Goal: Transaction & Acquisition: Book appointment/travel/reservation

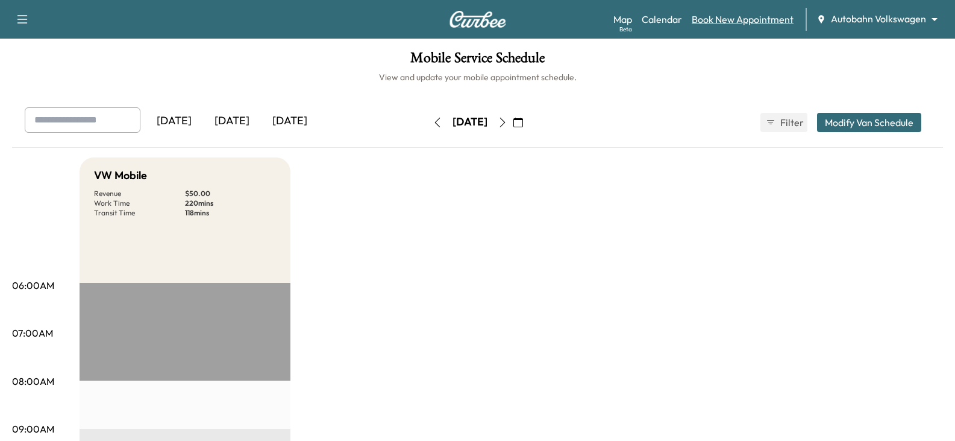
click at [725, 24] on link "Book New Appointment" at bounding box center [743, 19] width 102 height 14
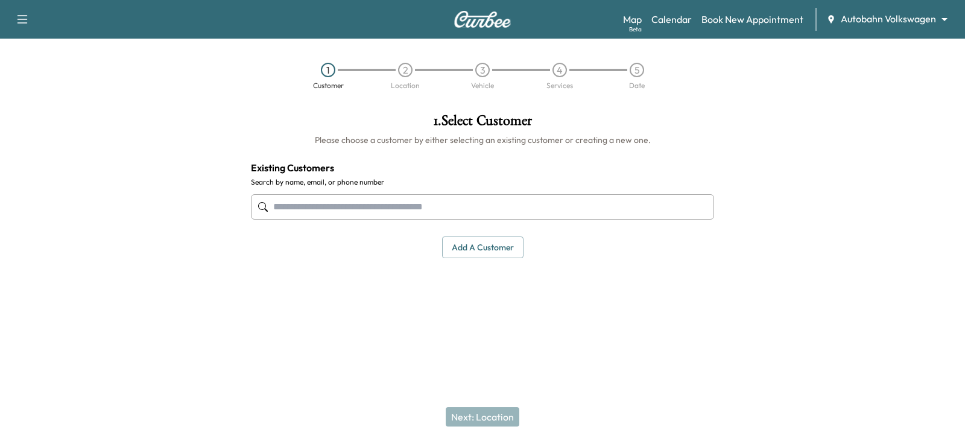
click at [303, 207] on input "text" at bounding box center [482, 206] width 463 height 25
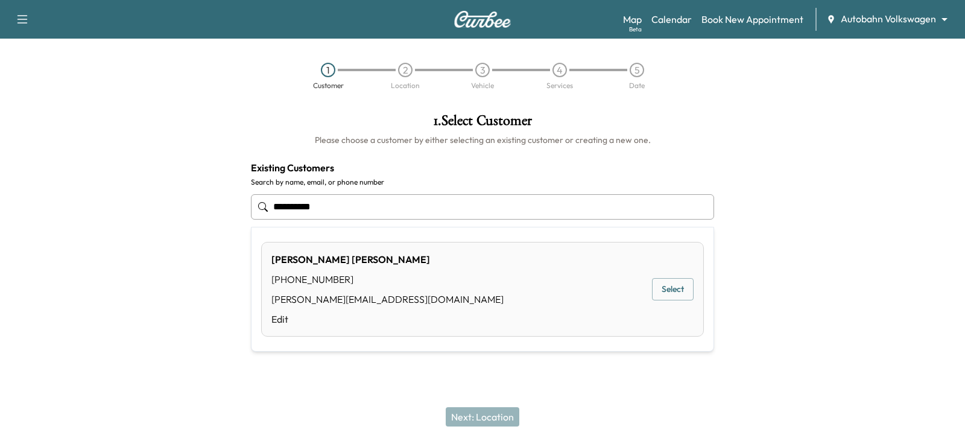
click at [294, 291] on div "[PERSON_NAME] [PHONE_NUMBER] [PERSON_NAME][EMAIL_ADDRESS][DOMAIN_NAME] Edit" at bounding box center [387, 289] width 232 height 74
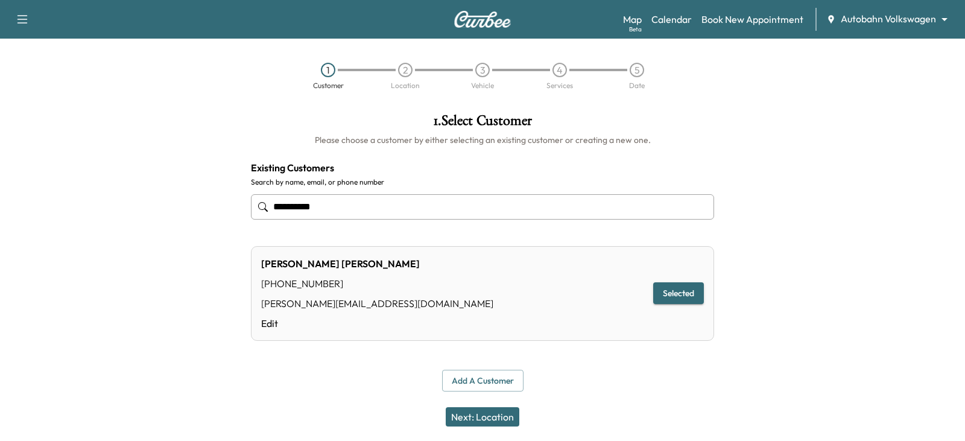
type input "**********"
click at [678, 291] on button "Selected" at bounding box center [678, 293] width 51 height 22
click at [467, 418] on button "Next: Location" at bounding box center [482, 416] width 74 height 19
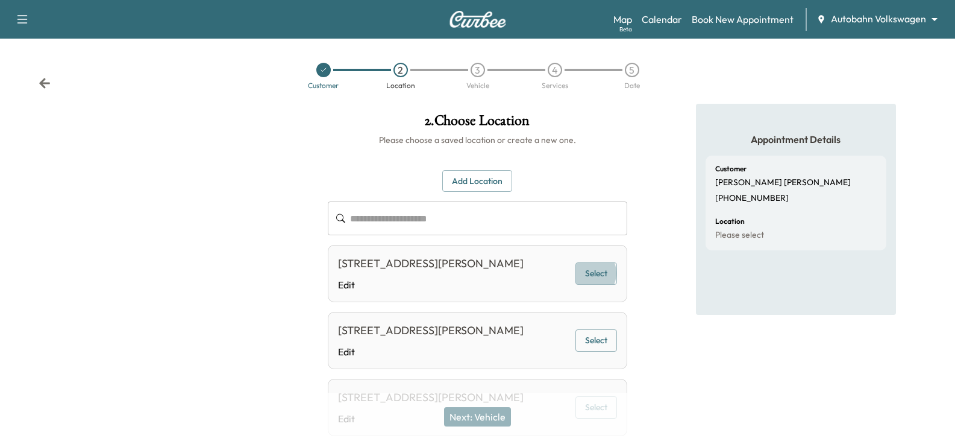
click at [591, 281] on button "Select" at bounding box center [597, 273] width 42 height 22
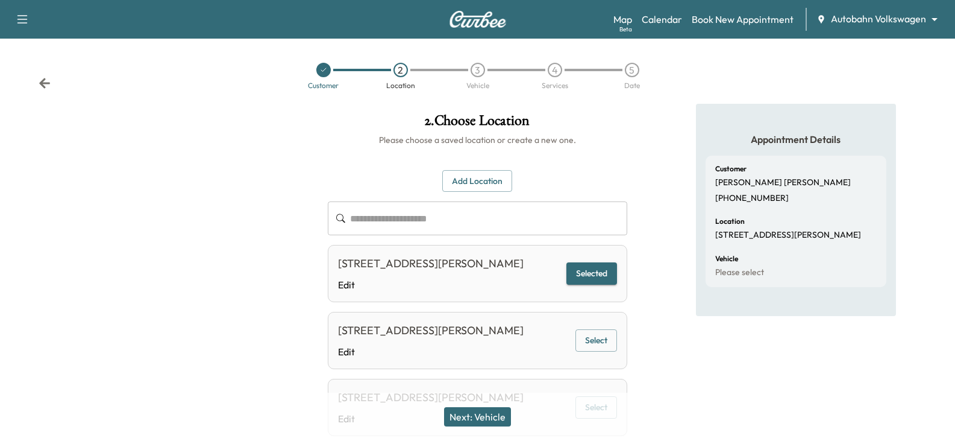
click at [479, 421] on button "Next: Vehicle" at bounding box center [477, 416] width 67 height 19
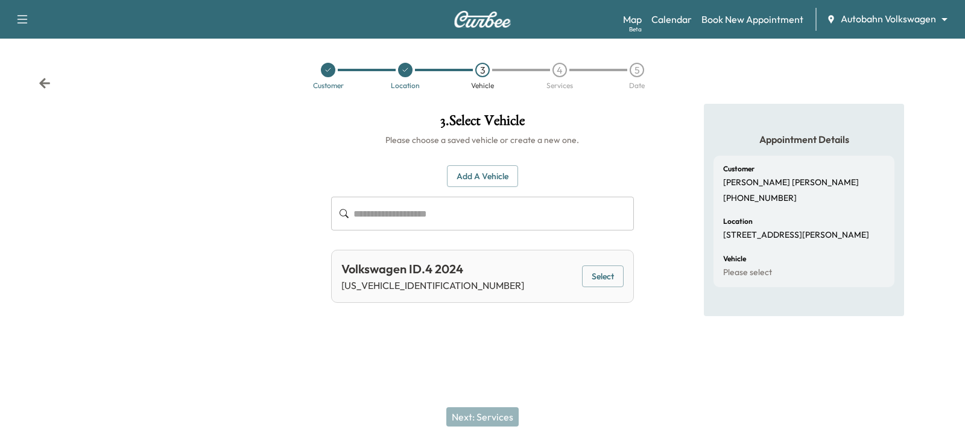
click at [609, 274] on button "Select" at bounding box center [603, 276] width 42 height 22
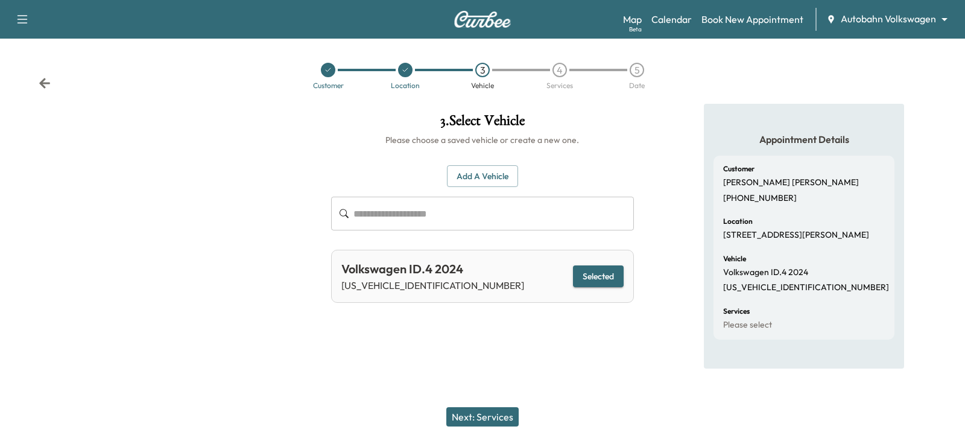
click at [489, 417] on button "Next: Services" at bounding box center [482, 416] width 72 height 19
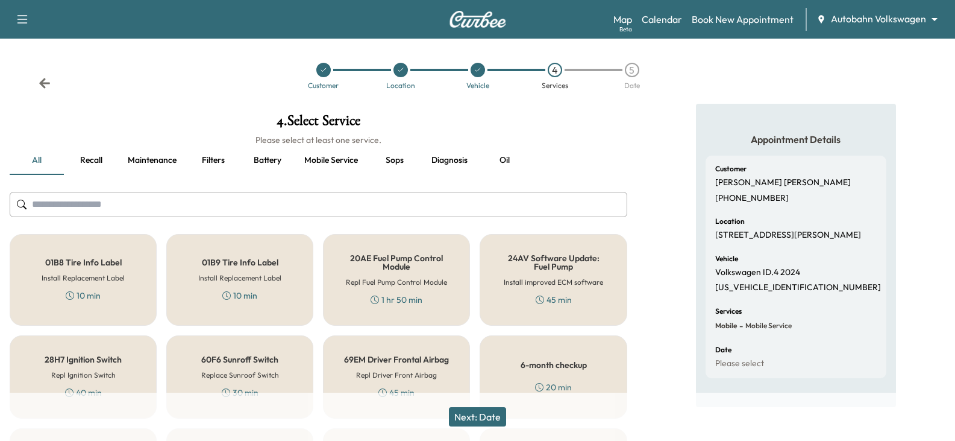
click at [552, 366] on h5 "6-month checkup" at bounding box center [554, 364] width 66 height 8
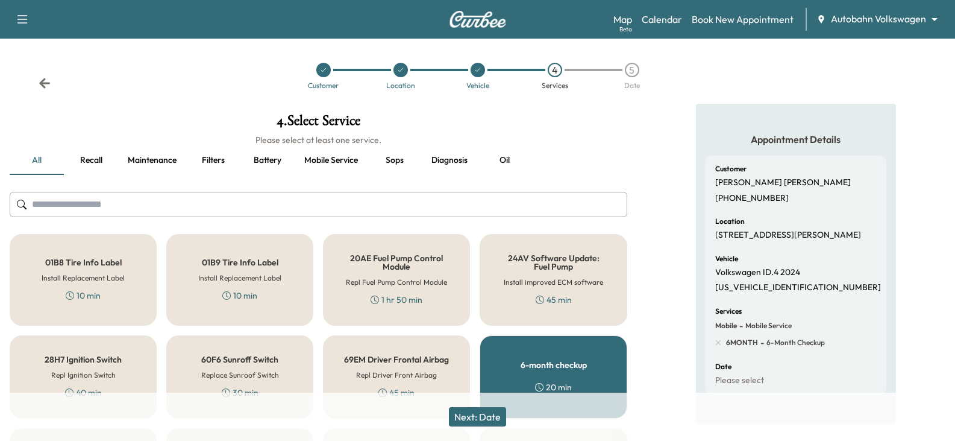
click at [473, 412] on button "Next: Date" at bounding box center [477, 416] width 57 height 19
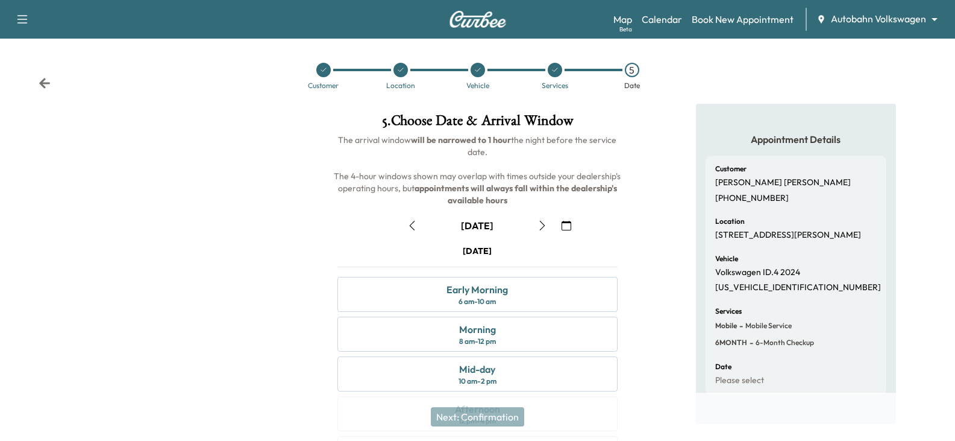
click at [409, 222] on icon "button" at bounding box center [413, 226] width 10 height 10
click at [540, 223] on icon "button" at bounding box center [543, 226] width 10 height 10
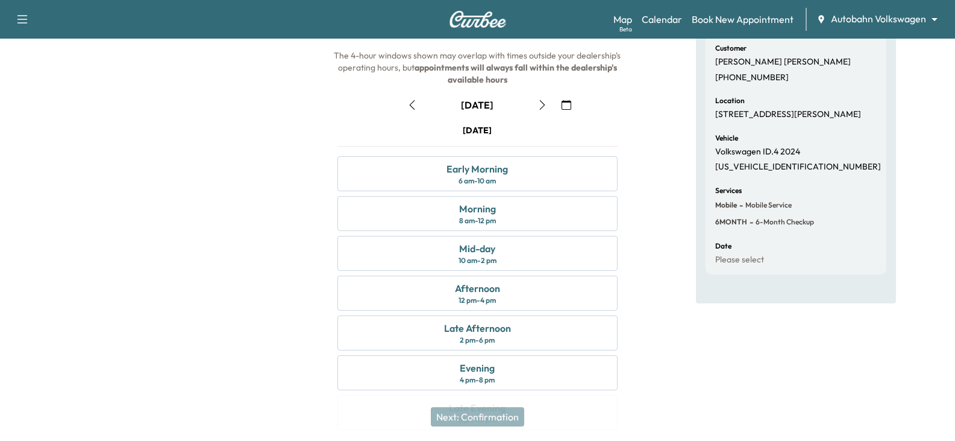
scroll to position [60, 0]
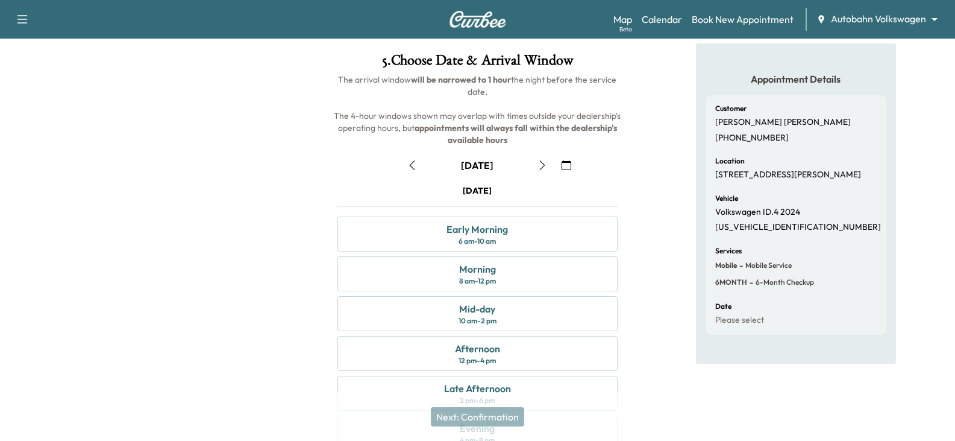
click at [410, 166] on icon "button" at bounding box center [413, 165] width 10 height 10
click at [726, 19] on link "Book New Appointment" at bounding box center [743, 19] width 102 height 14
click at [736, 17] on link "Book New Appointment" at bounding box center [743, 19] width 102 height 14
click at [411, 165] on div "[DATE]" at bounding box center [477, 165] width 151 height 19
click at [652, 415] on div "Next: Confirmation" at bounding box center [477, 416] width 955 height 48
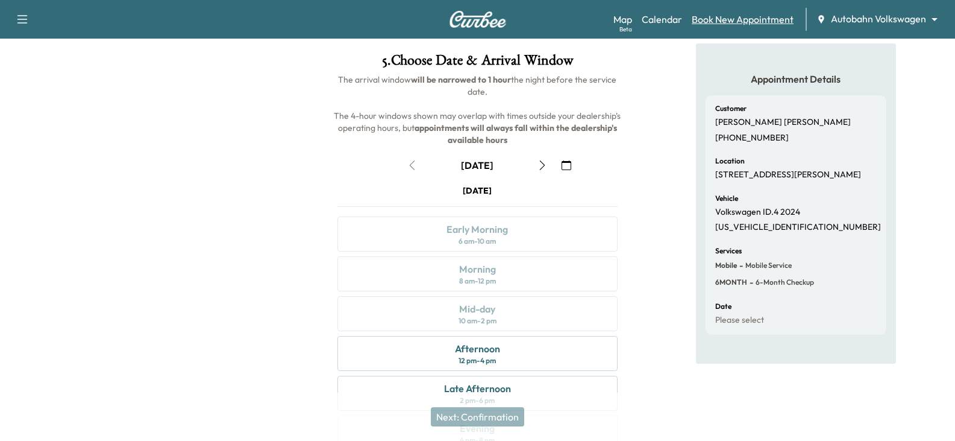
click at [732, 17] on link "Book New Appointment" at bounding box center [743, 19] width 102 height 14
click at [649, 218] on div "Appointment Details Customer [PERSON_NAME] [PHONE_NUMBER] Location [STREET_ADDR…" at bounding box center [796, 273] width 318 height 461
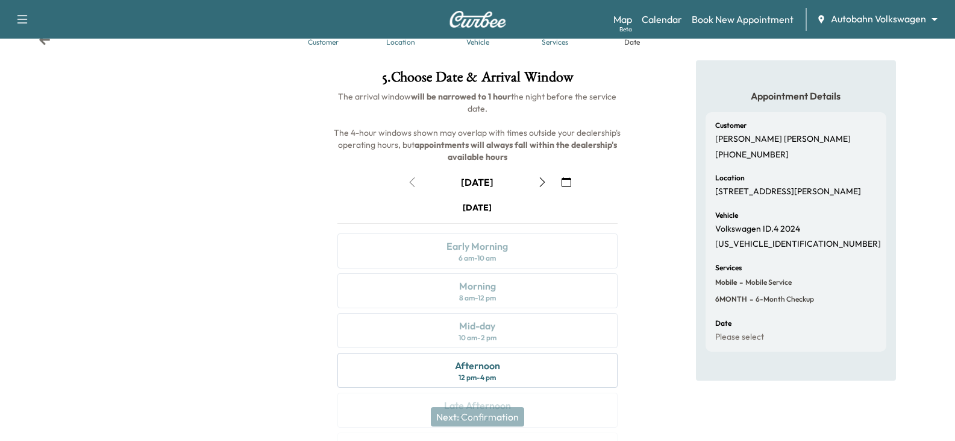
scroll to position [42, 0]
click at [732, 186] on div "Location [STREET_ADDRESS][PERSON_NAME]" at bounding box center [797, 186] width 162 height 23
click at [734, 184] on div "Location [STREET_ADDRESS][PERSON_NAME]" at bounding box center [797, 186] width 162 height 23
click at [411, 186] on div "[DATE]" at bounding box center [477, 183] width 151 height 19
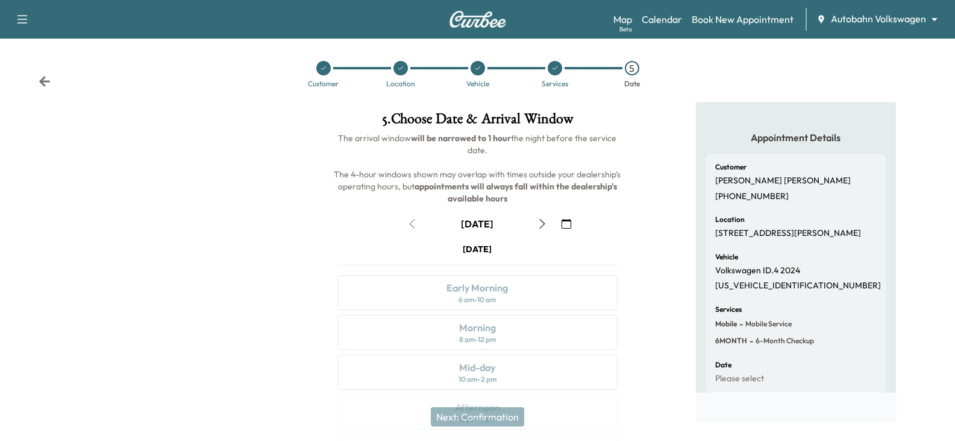
scroll to position [0, 0]
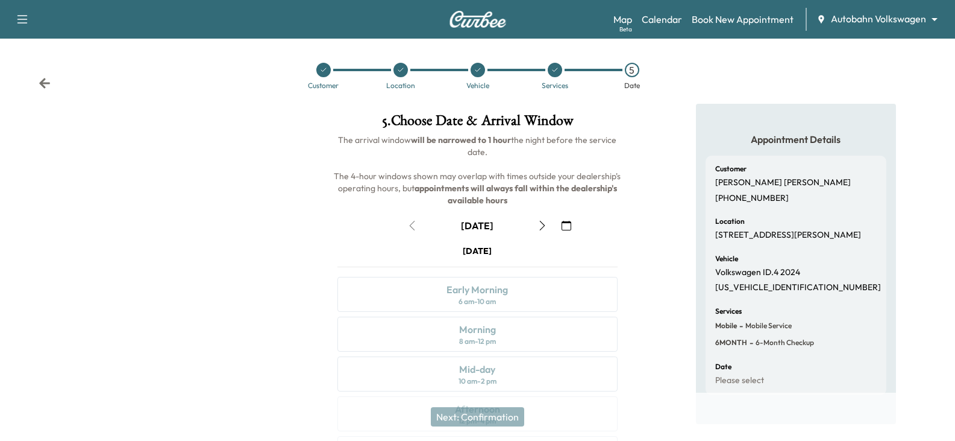
click at [395, 72] on div at bounding box center [401, 70] width 14 height 14
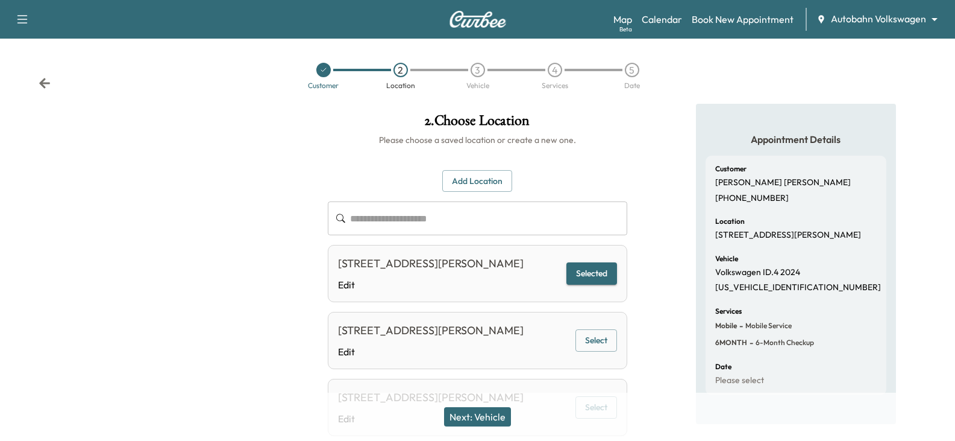
drag, startPoint x: 348, startPoint y: 230, endPoint x: 382, endPoint y: 222, distance: 34.7
click at [356, 228] on div "​" at bounding box center [477, 218] width 299 height 34
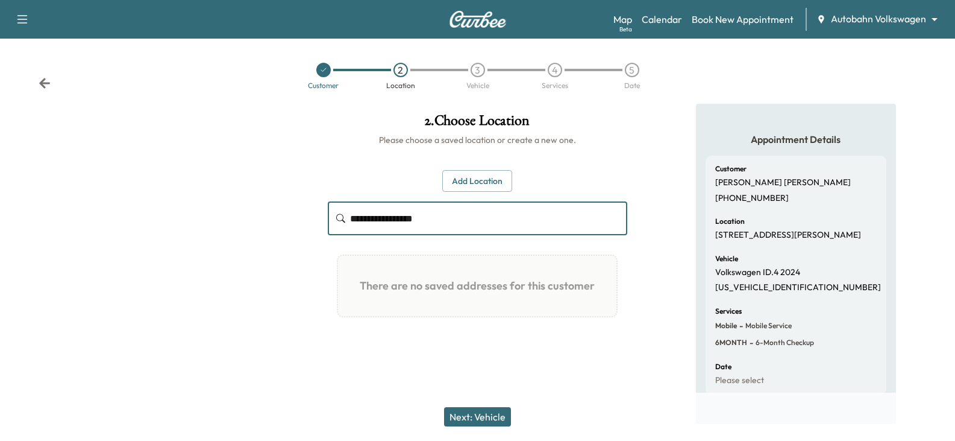
click at [445, 225] on input "**********" at bounding box center [488, 218] width 277 height 34
type input "**********"
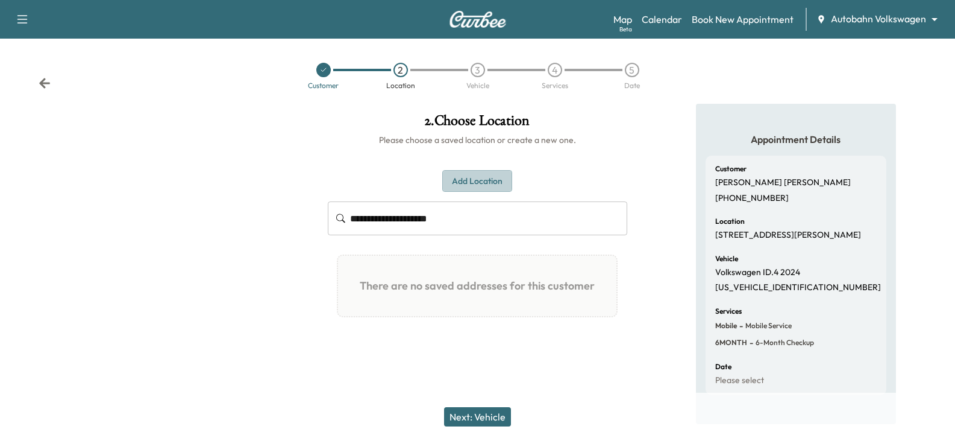
click at [480, 174] on button "Add Location" at bounding box center [477, 181] width 70 height 22
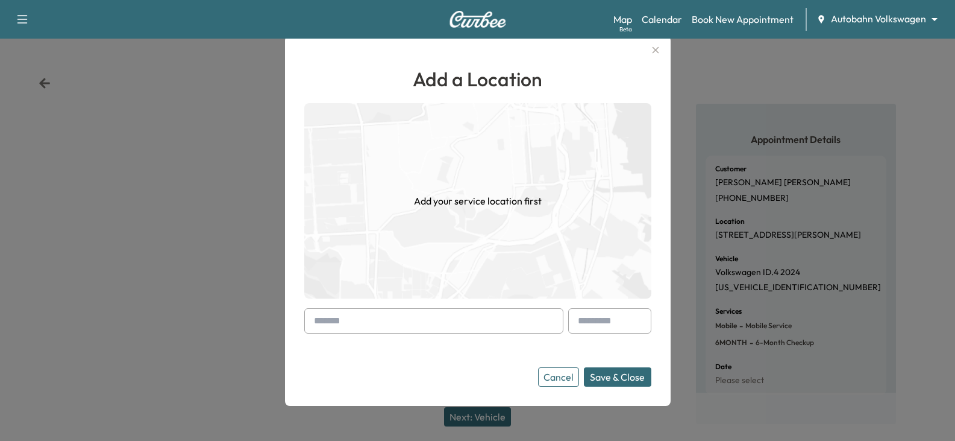
click at [362, 326] on input "text" at bounding box center [433, 320] width 259 height 25
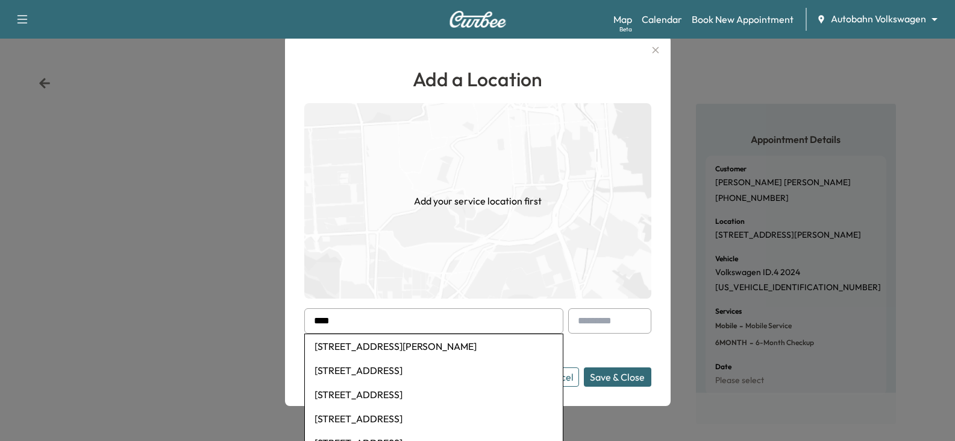
click at [439, 346] on li "[STREET_ADDRESS][PERSON_NAME]" at bounding box center [434, 346] width 258 height 24
type input "**********"
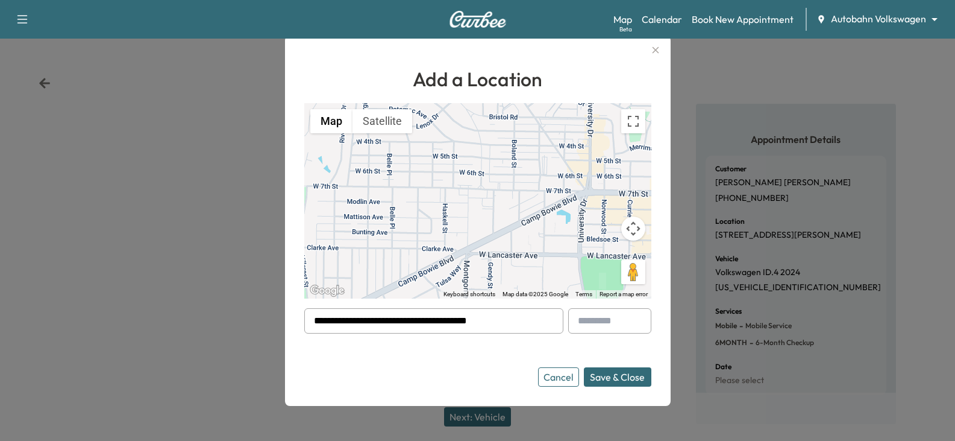
click at [617, 380] on button "Save & Close" at bounding box center [618, 376] width 68 height 19
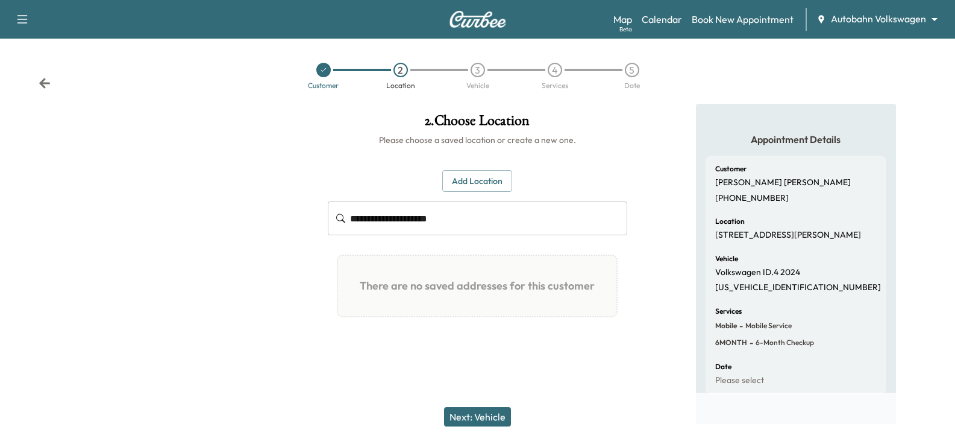
click at [482, 414] on button "Next: Vehicle" at bounding box center [477, 416] width 67 height 19
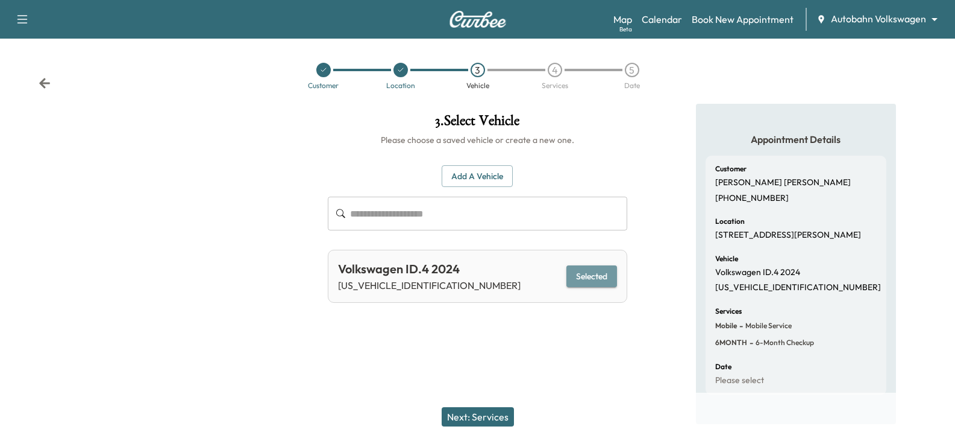
click at [589, 269] on button "Selected" at bounding box center [592, 276] width 51 height 22
click at [480, 417] on button "Next: Services" at bounding box center [478, 416] width 72 height 19
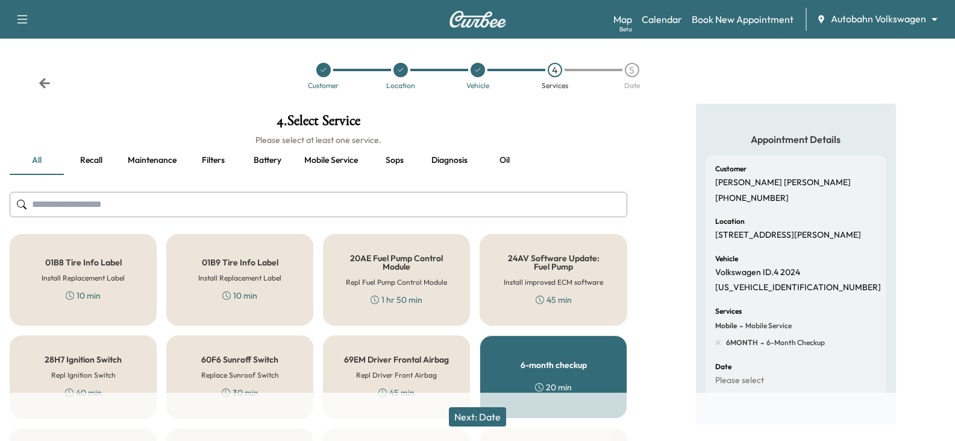
click at [478, 419] on button "Next: Date" at bounding box center [477, 416] width 57 height 19
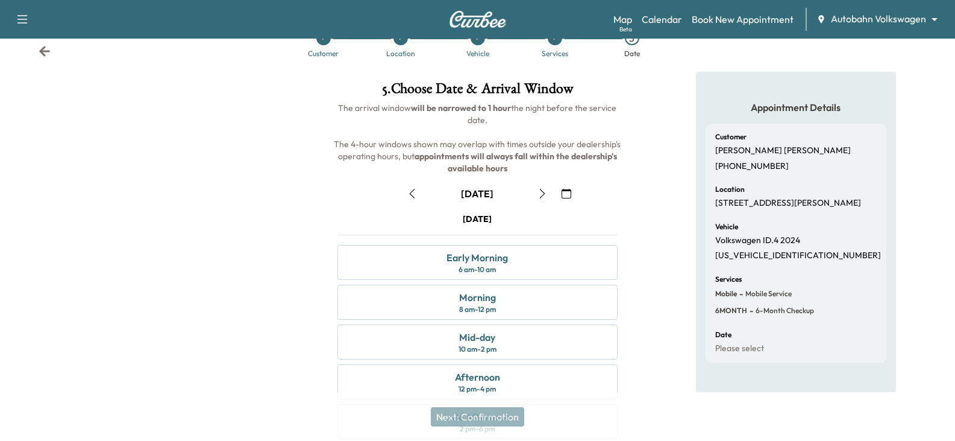
scroll to position [60, 0]
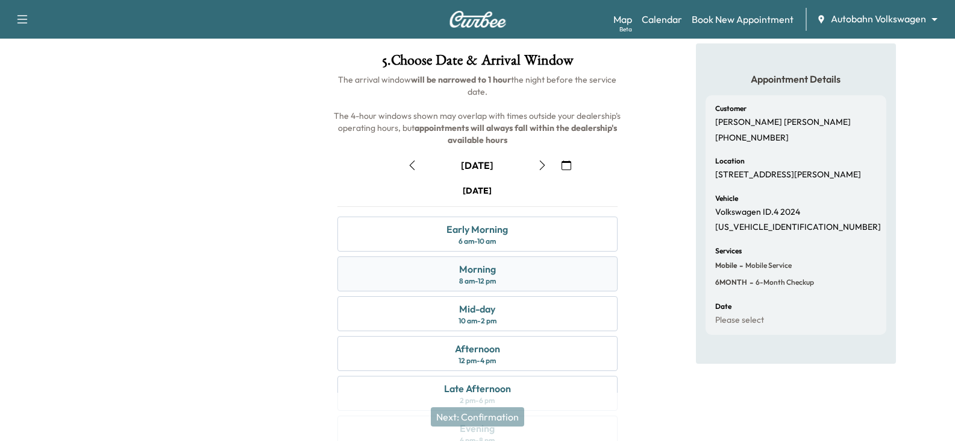
click at [468, 277] on div "8 am - 12 pm" at bounding box center [477, 281] width 37 height 10
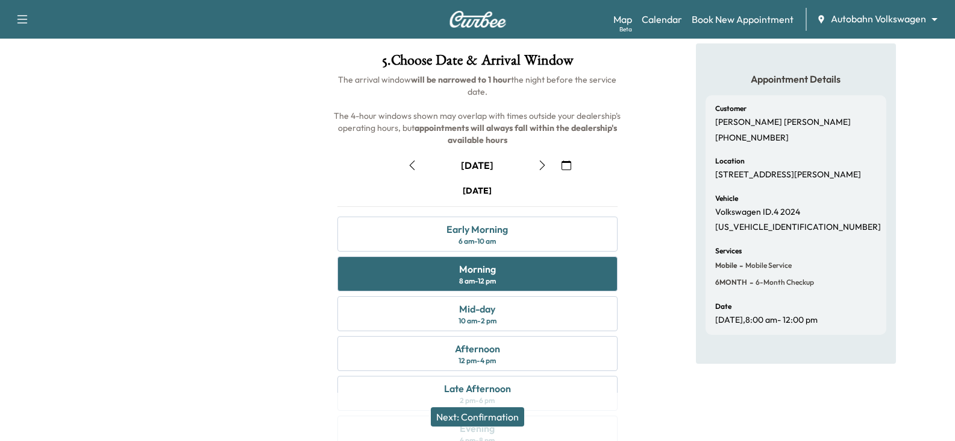
click at [473, 417] on button "Next: Confirmation" at bounding box center [477, 416] width 93 height 19
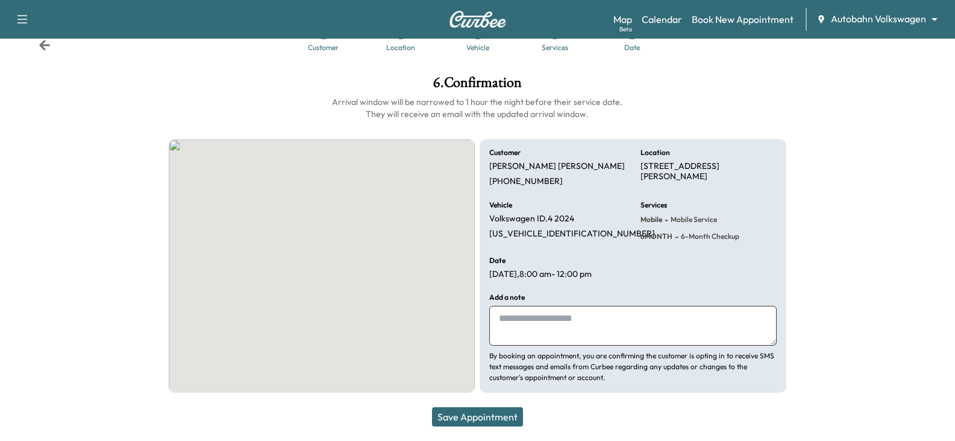
scroll to position [38, 0]
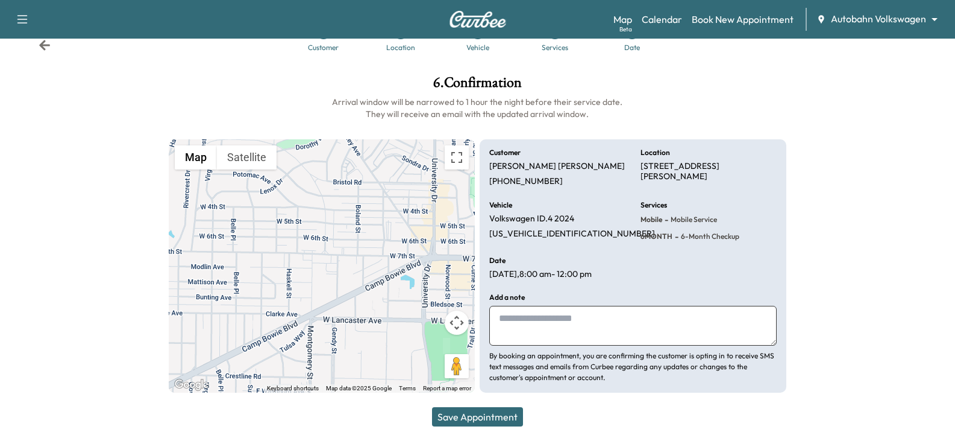
click at [509, 319] on textarea at bounding box center [632, 326] width 287 height 40
type textarea "**********"
click at [474, 418] on button "Save Appointment" at bounding box center [477, 416] width 91 height 19
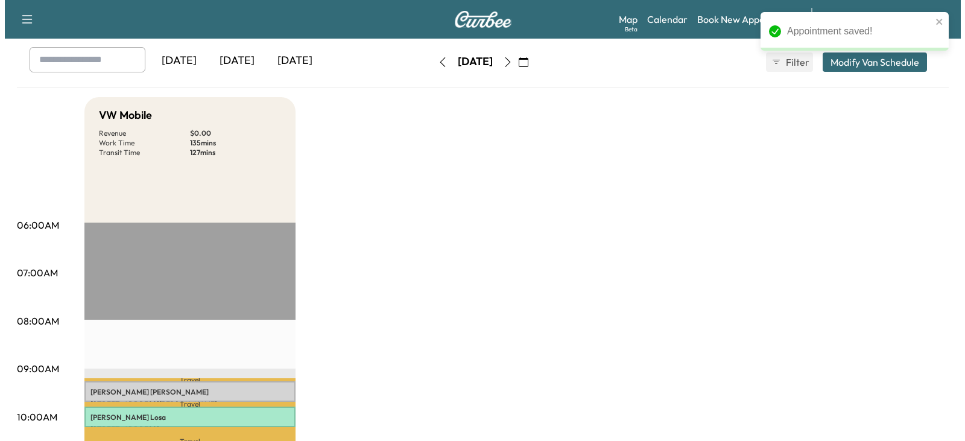
scroll to position [121, 0]
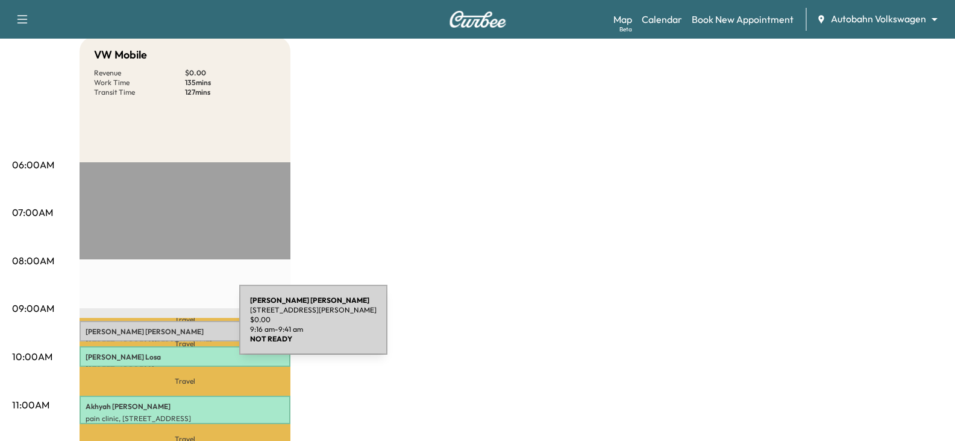
click at [149, 327] on p "[PERSON_NAME]" at bounding box center [185, 332] width 199 height 10
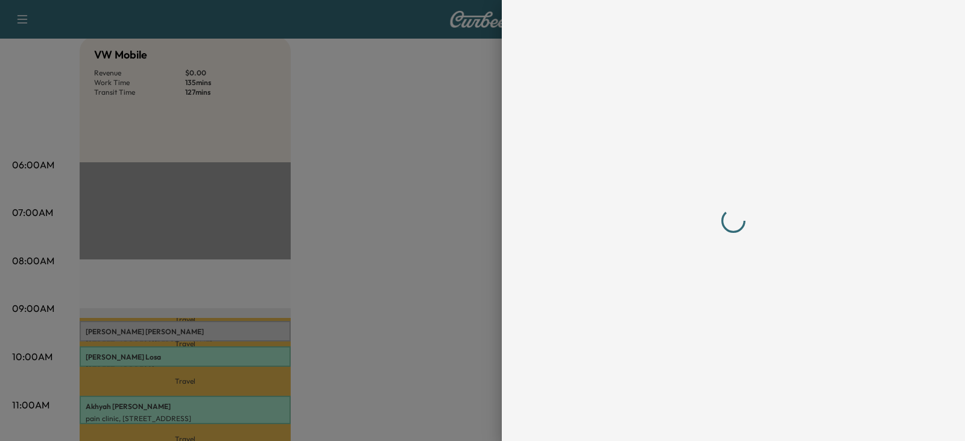
click at [893, 224] on div at bounding box center [733, 220] width 357 height 392
